Goal: Task Accomplishment & Management: Manage account settings

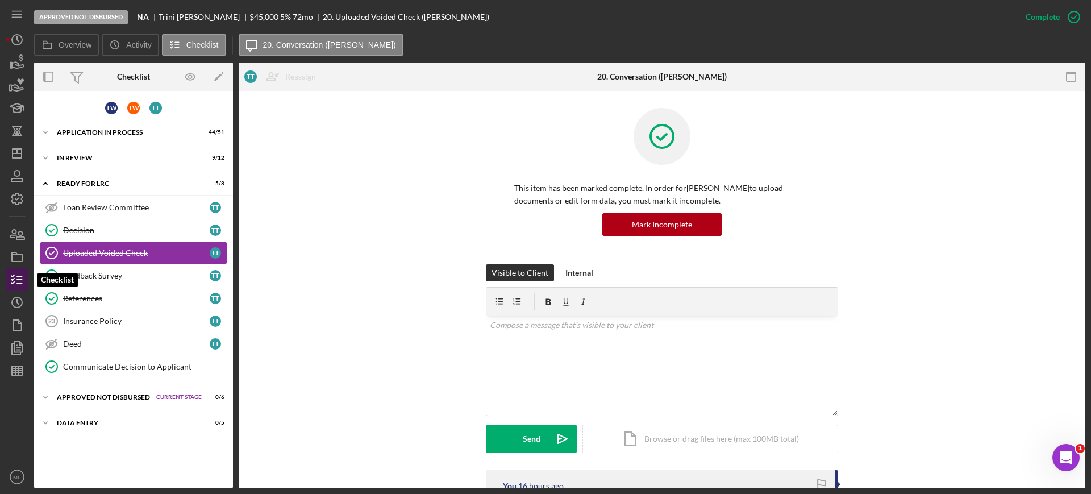
click at [17, 281] on icon "button" at bounding box center [17, 279] width 28 height 28
click at [19, 155] on icon "Icon/Dashboard" at bounding box center [17, 153] width 28 height 28
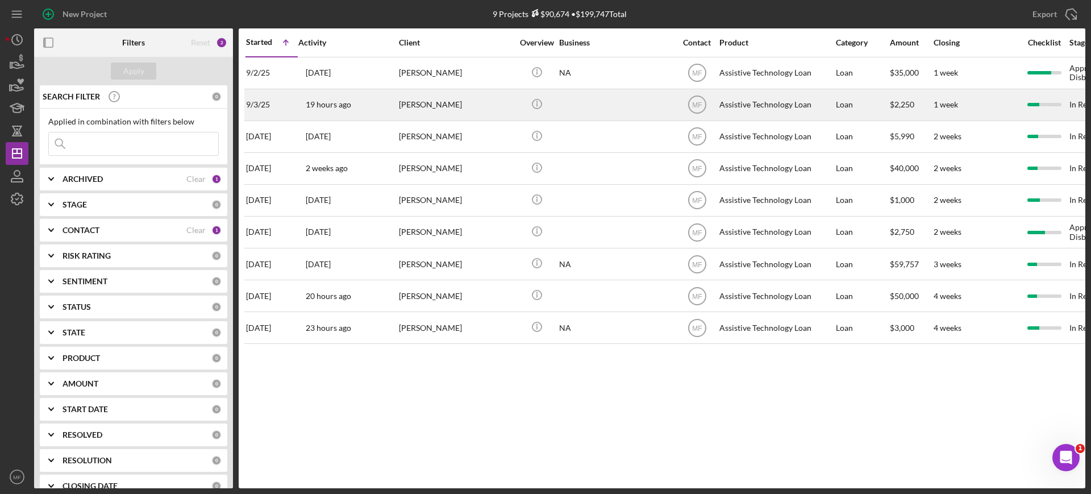
click at [586, 108] on div at bounding box center [616, 105] width 114 height 30
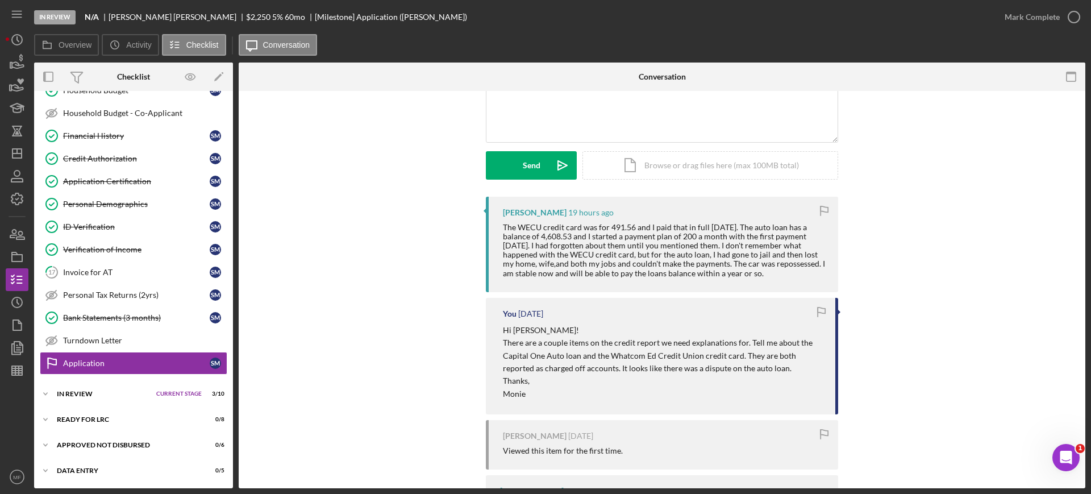
scroll to position [142, 0]
